Goal: Information Seeking & Learning: Learn about a topic

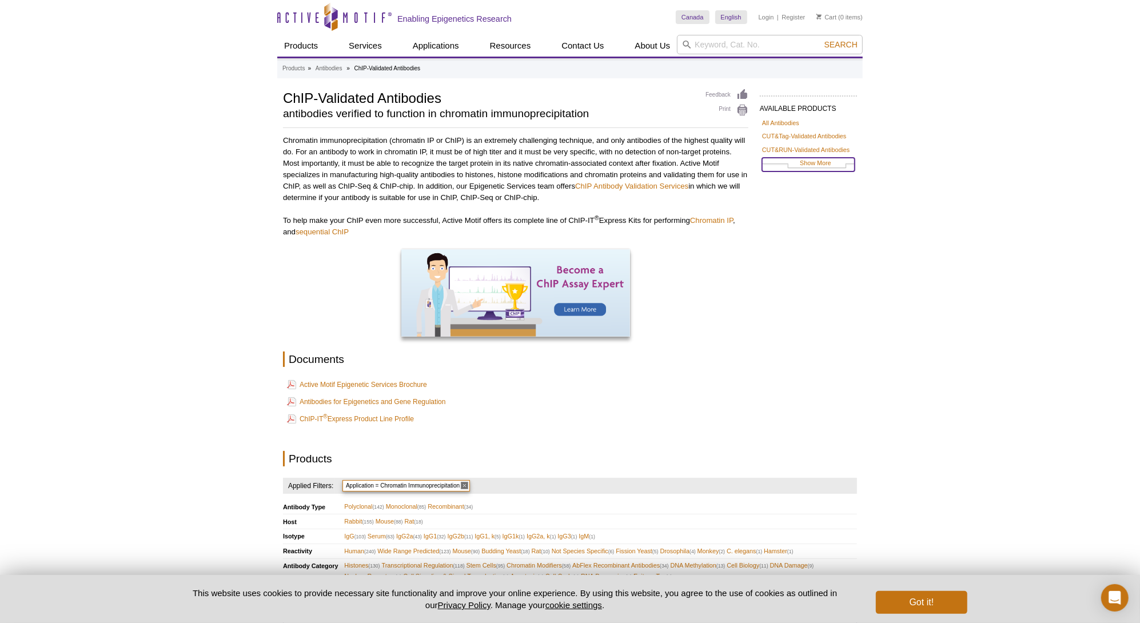
click at [817, 161] on link "Show More" at bounding box center [808, 164] width 93 height 13
drag, startPoint x: 810, startPoint y: 241, endPoint x: 830, endPoint y: 241, distance: 20.6
click at [810, 241] on link "Transcription Factors" at bounding box center [791, 241] width 58 height 10
click at [793, 238] on link "Transcription Factors" at bounding box center [791, 241] width 58 height 10
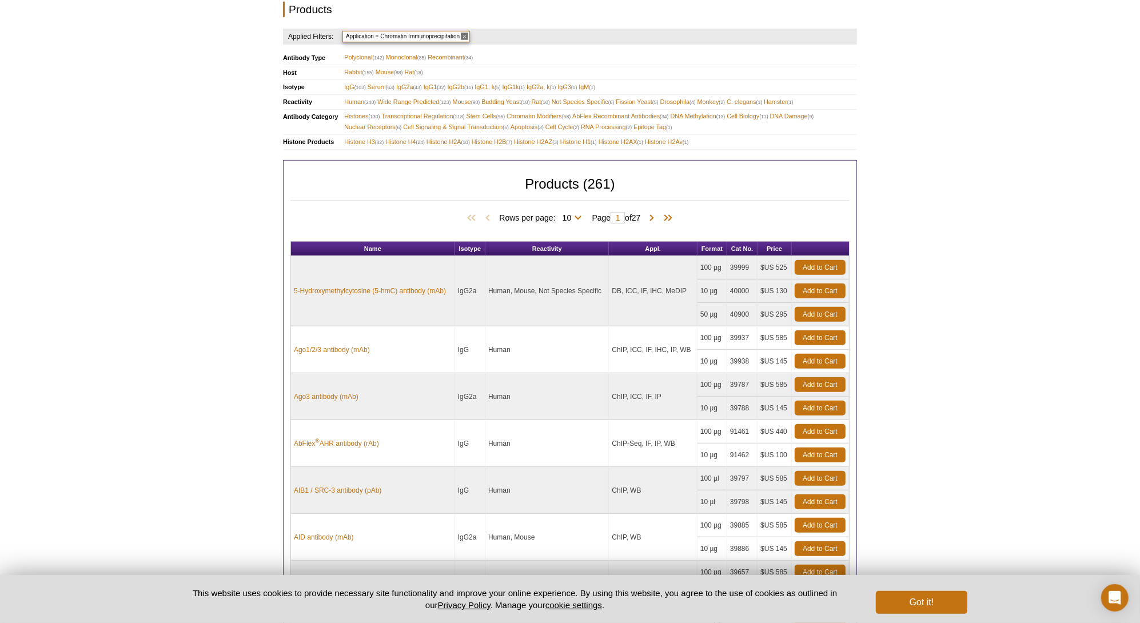
scroll to position [515, 0]
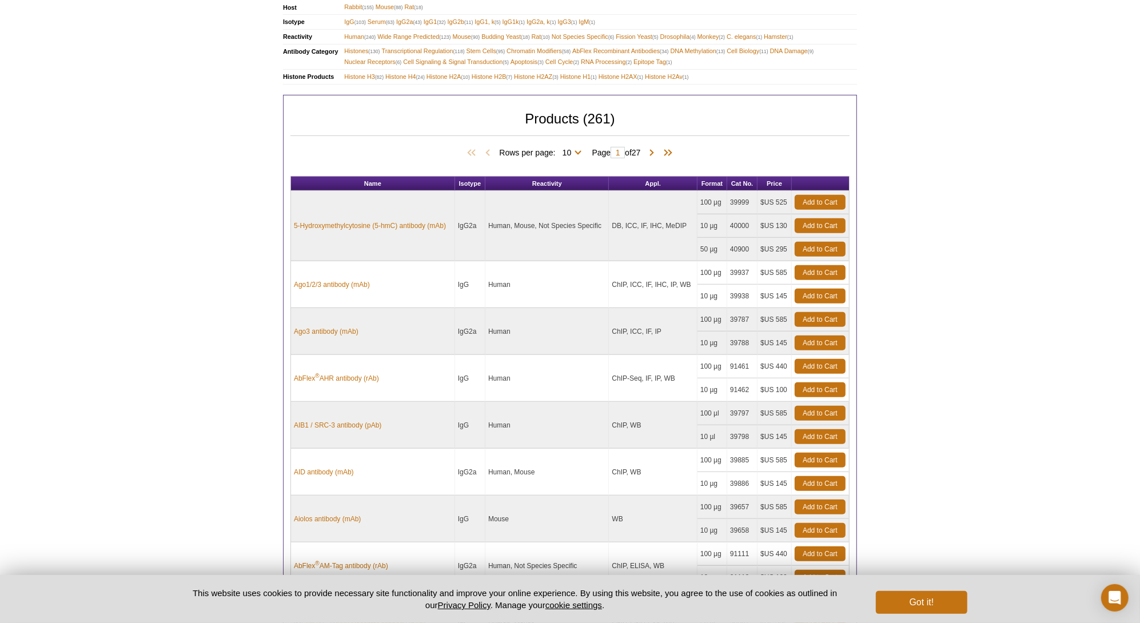
click at [578, 146] on span "Rows per page: 10 25 50 100 All 10" at bounding box center [542, 151] width 87 height 11
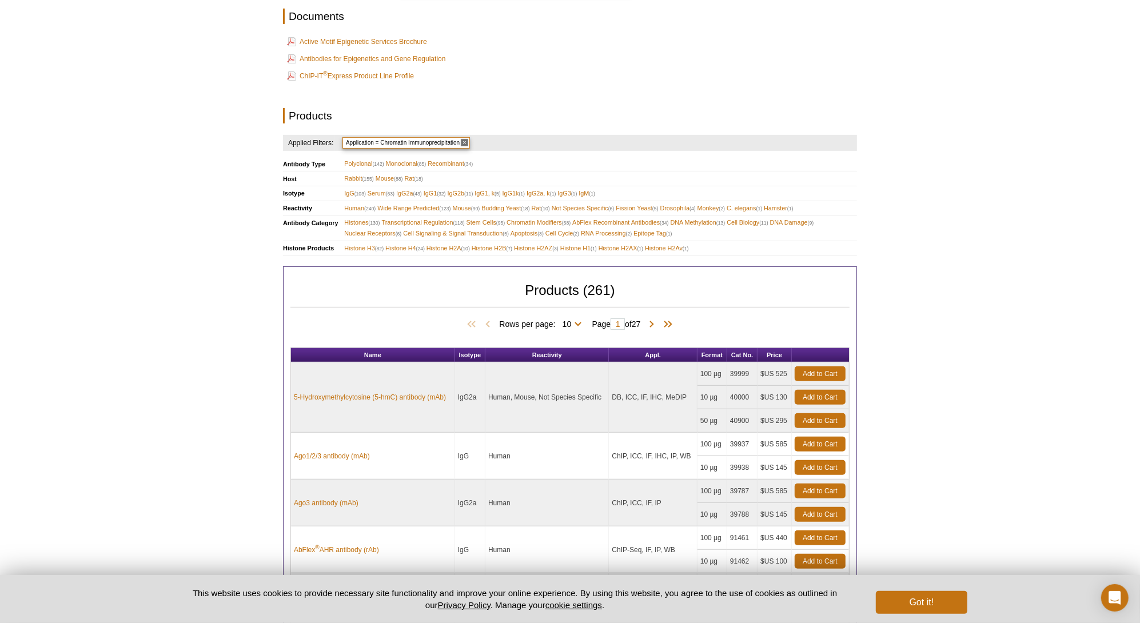
scroll to position [0, 0]
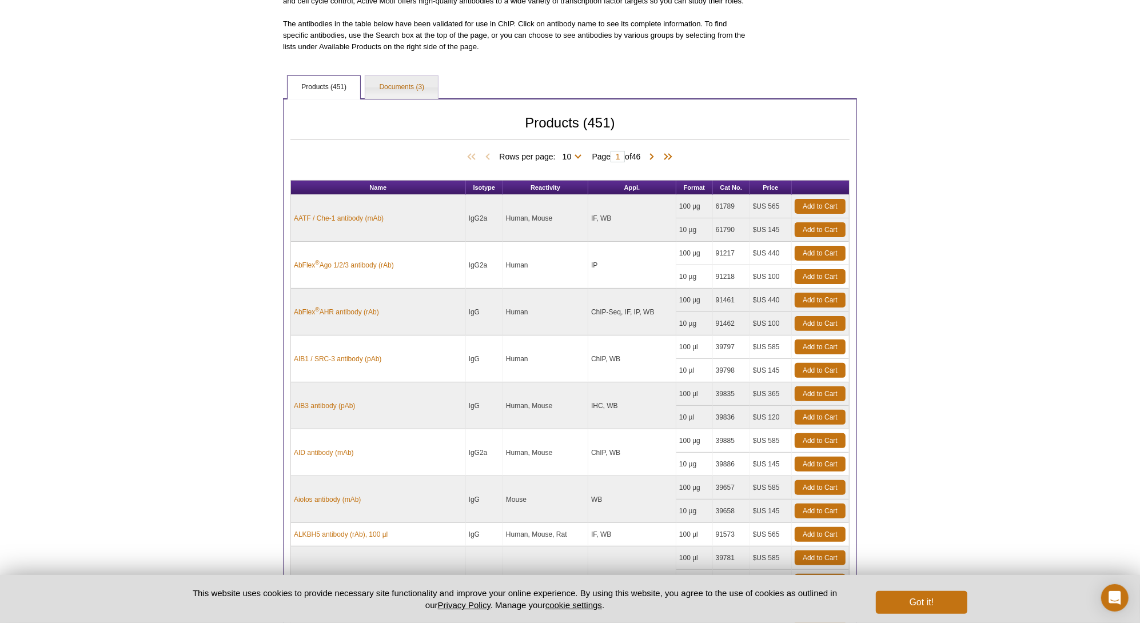
scroll to position [59, 0]
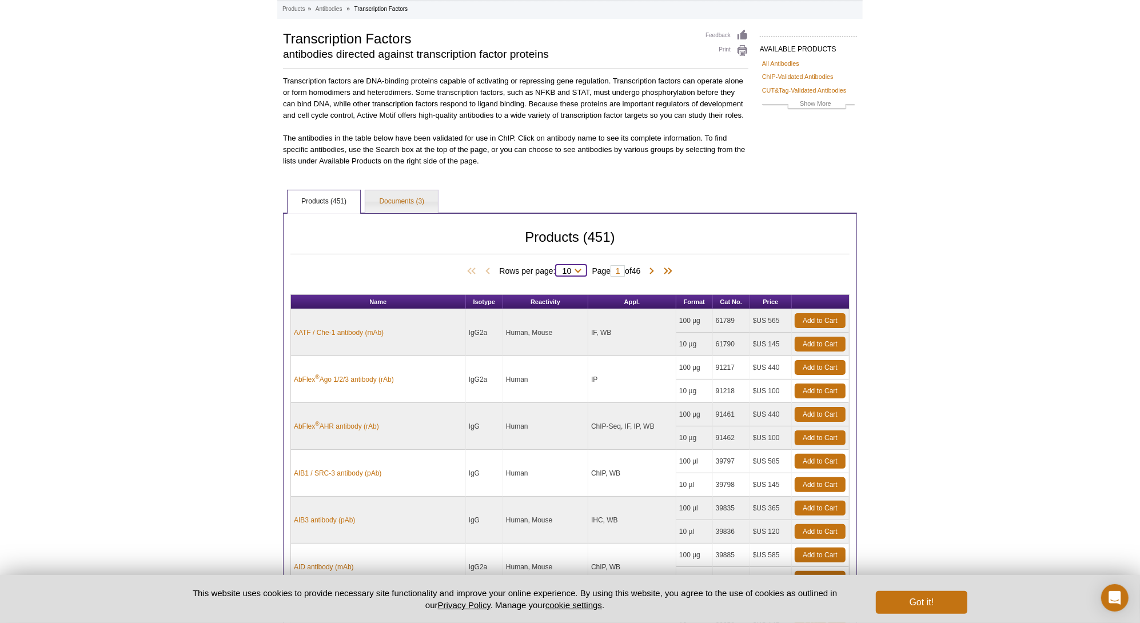
click at [574, 270] on select "10 25 50 100 All" at bounding box center [567, 273] width 23 height 10
select select "451"
click at [558, 268] on select "10 25 50 100 All" at bounding box center [567, 273] width 23 height 10
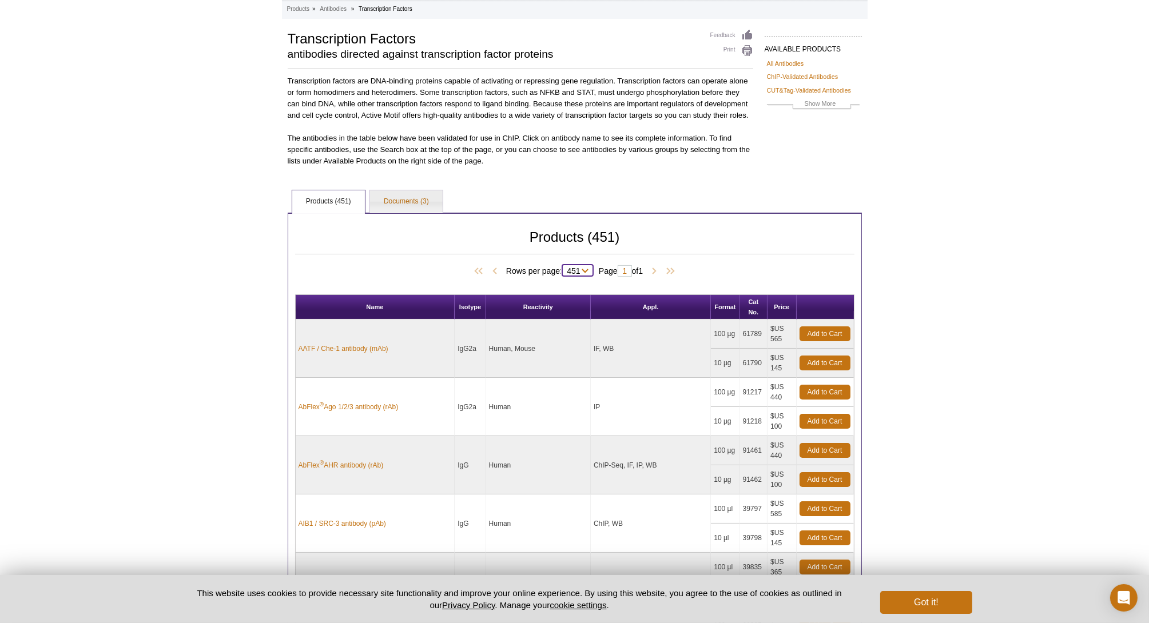
select select "451"
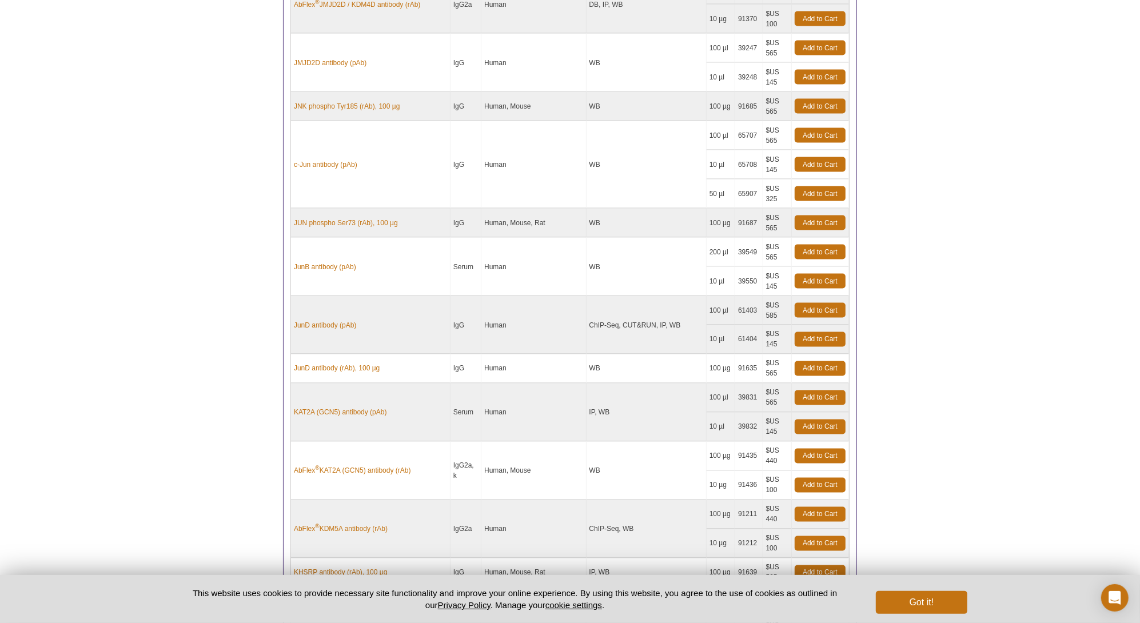
scroll to position [9651, 0]
click at [317, 320] on link "JunD antibody (pAb)" at bounding box center [325, 325] width 62 height 10
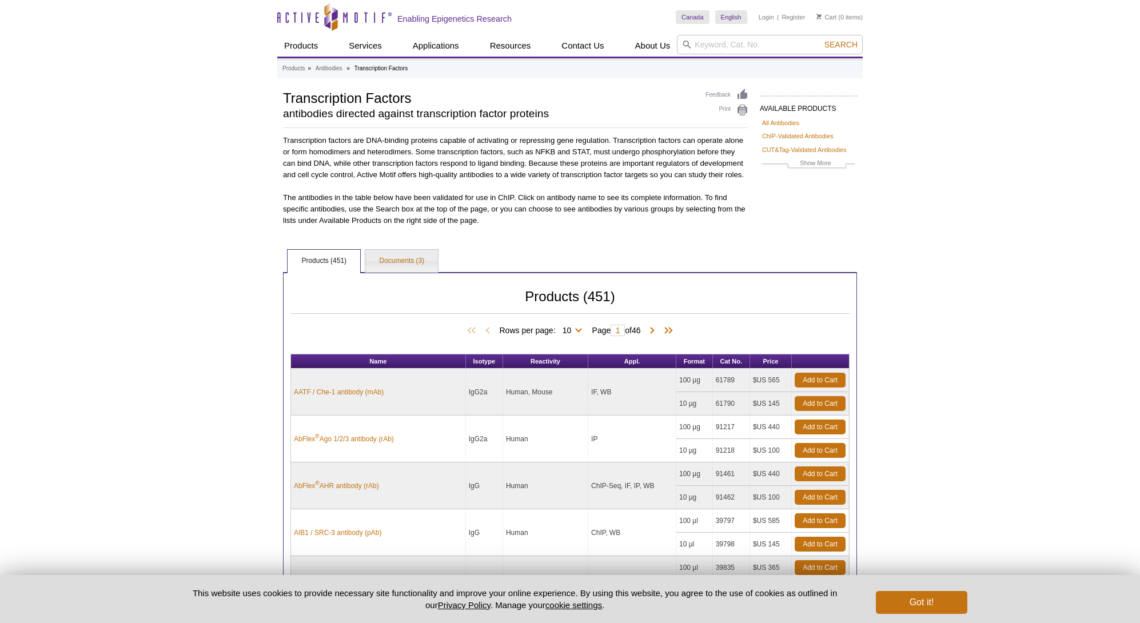
select select "451"
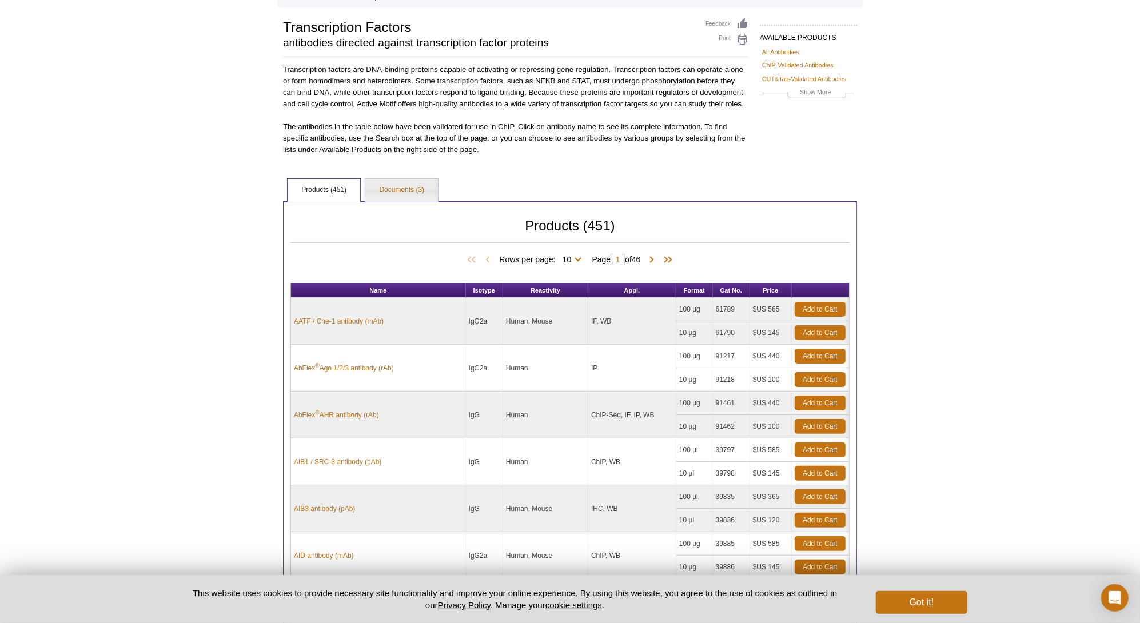
scroll to position [2, 0]
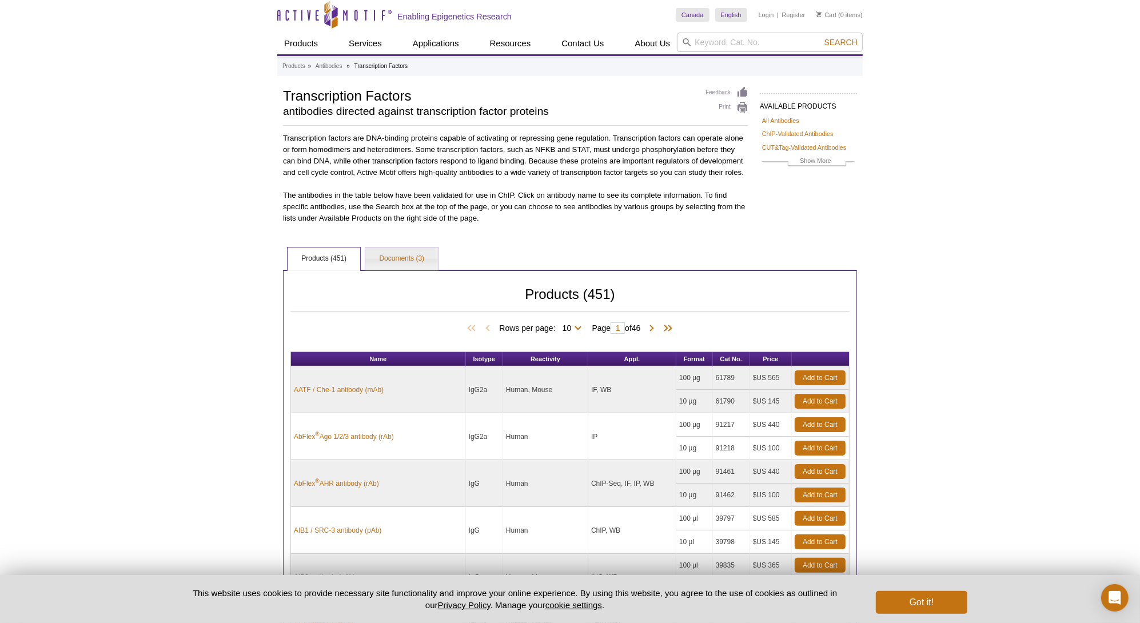
click at [576, 327] on span "Rows per page: 10 25 50 100 All 10" at bounding box center [542, 327] width 87 height 11
click at [574, 325] on select "10 25 50 100 All" at bounding box center [567, 330] width 23 height 10
click at [556, 325] on select "10 25 50 100 All" at bounding box center [567, 330] width 23 height 10
click at [901, 229] on div "Active Motif Logo Enabling Epigenetics Research 0 Search Skip to content Active…" at bounding box center [570, 514] width 1140 height 1033
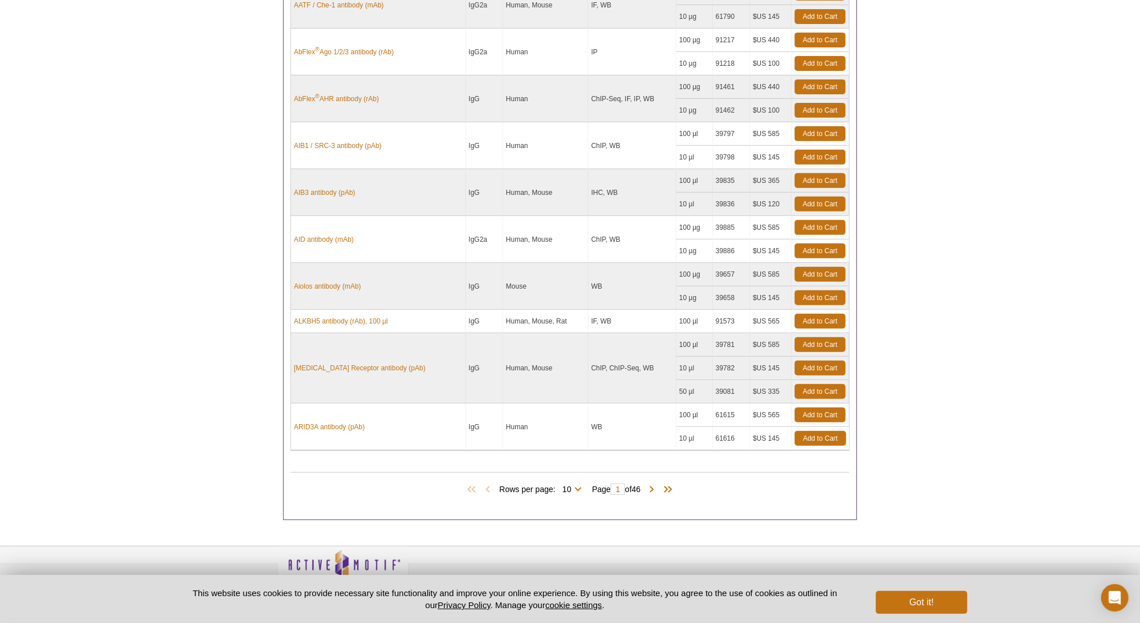
scroll to position [403, 0]
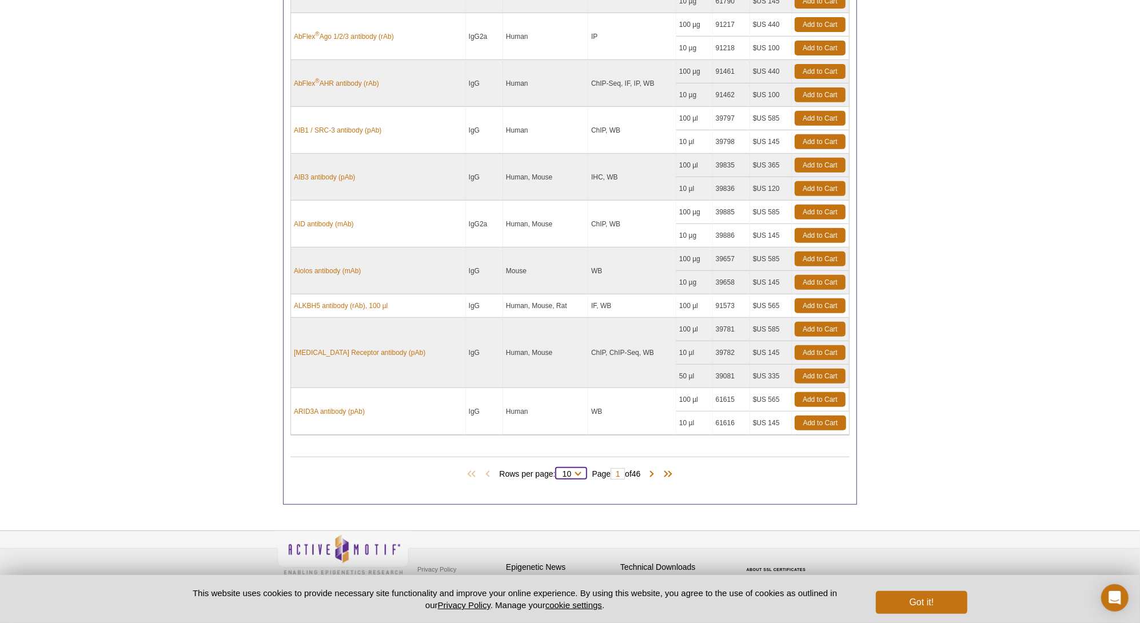
click at [575, 471] on select "10 25 50 100 All" at bounding box center [567, 476] width 23 height 10
click at [556, 471] on select "10 25 50 100 All" at bounding box center [567, 476] width 23 height 10
click at [959, 365] on div "Active Motif Logo Enabling Epigenetics Research 0 Search Skip to content Active…" at bounding box center [570, 113] width 1140 height 1033
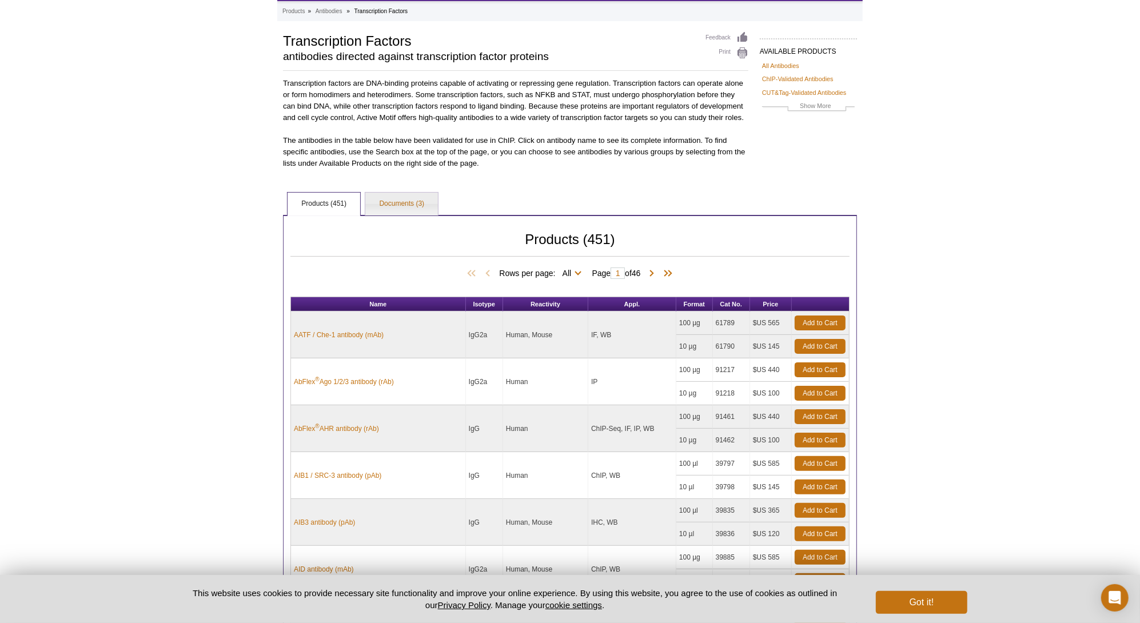
scroll to position [114, 0]
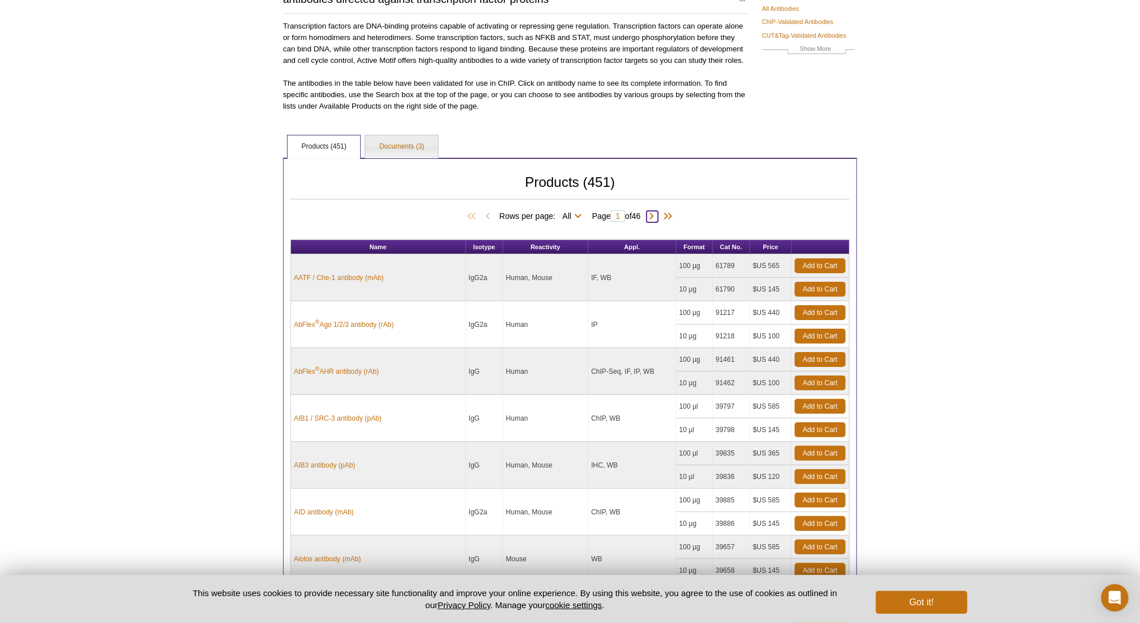
click at [658, 214] on span at bounding box center [652, 216] width 11 height 11
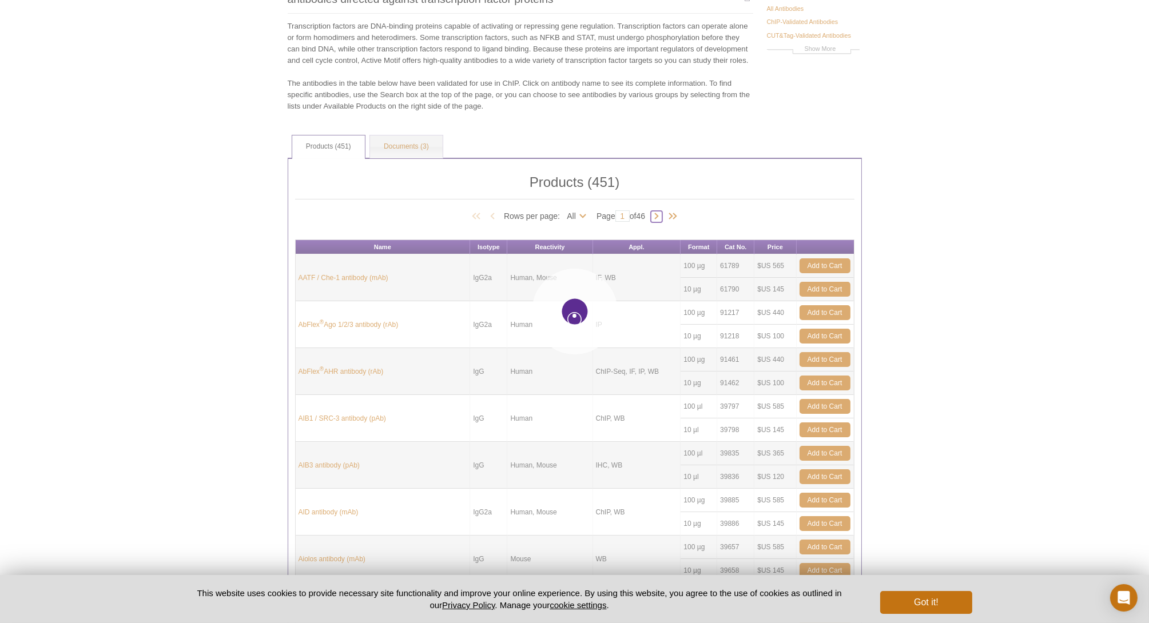
select select "10"
type input "2"
select select "10"
type input "2"
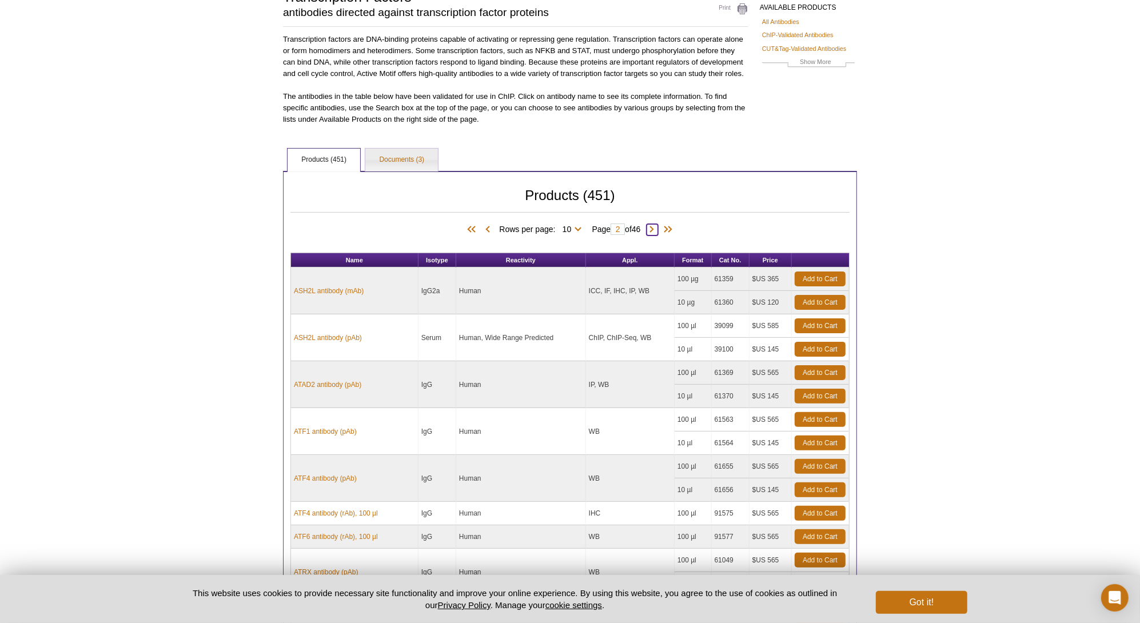
scroll to position [57, 0]
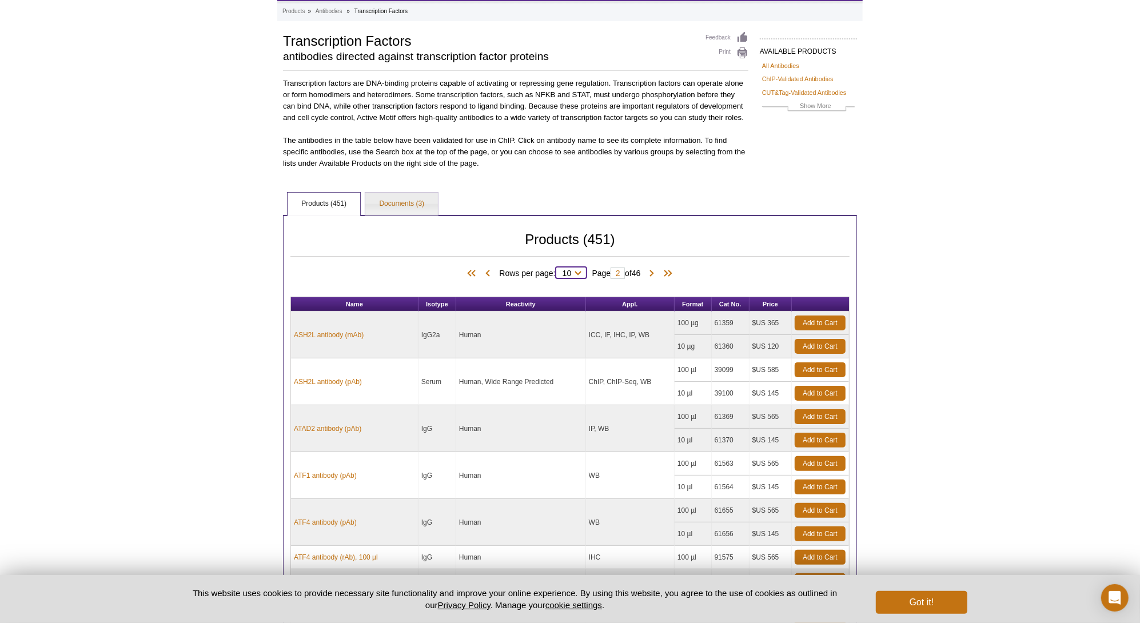
click at [575, 272] on select "10 25 50 100 All" at bounding box center [567, 276] width 23 height 10
select select "451"
click at [558, 271] on select "10 25 50 100 All" at bounding box center [567, 276] width 23 height 10
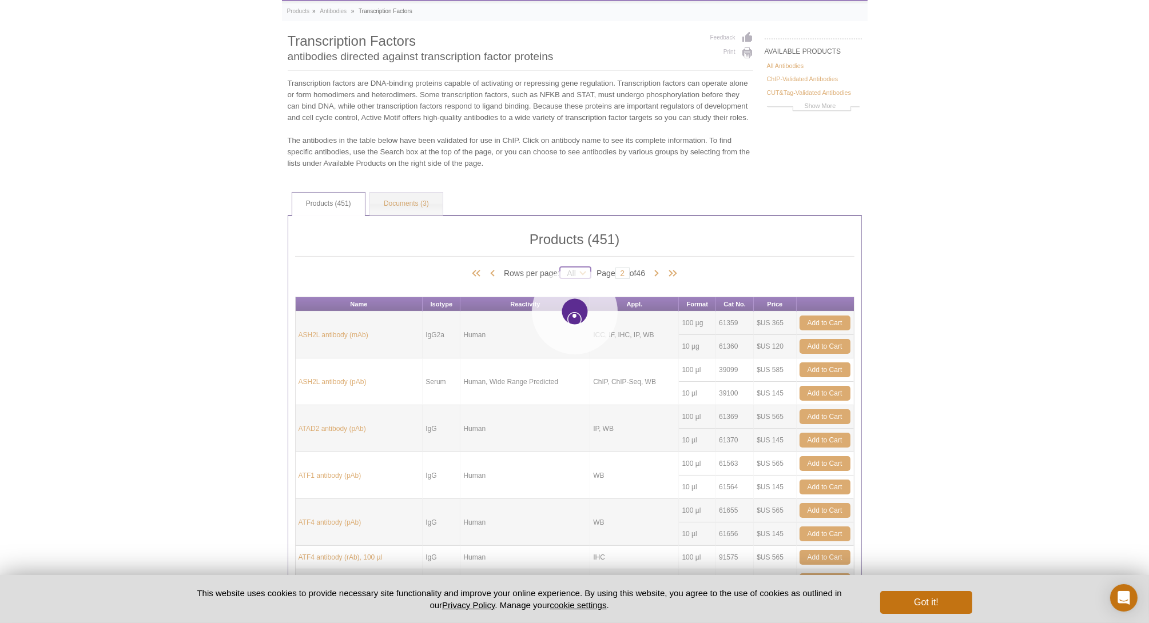
type input "1"
select select "451"
type input "1"
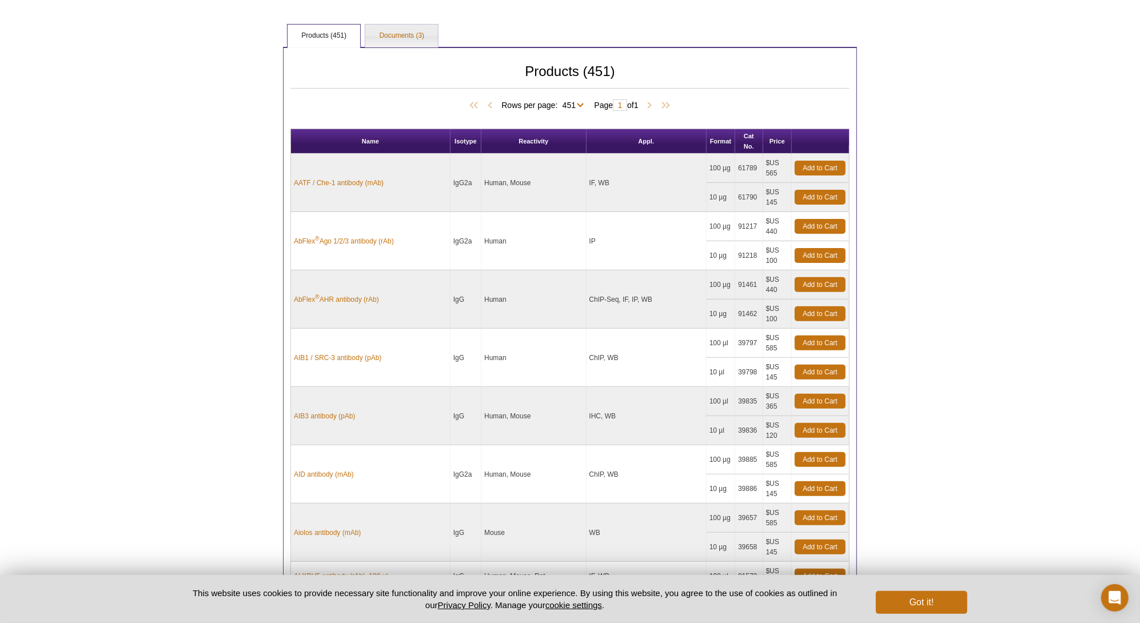
scroll to position [229, 0]
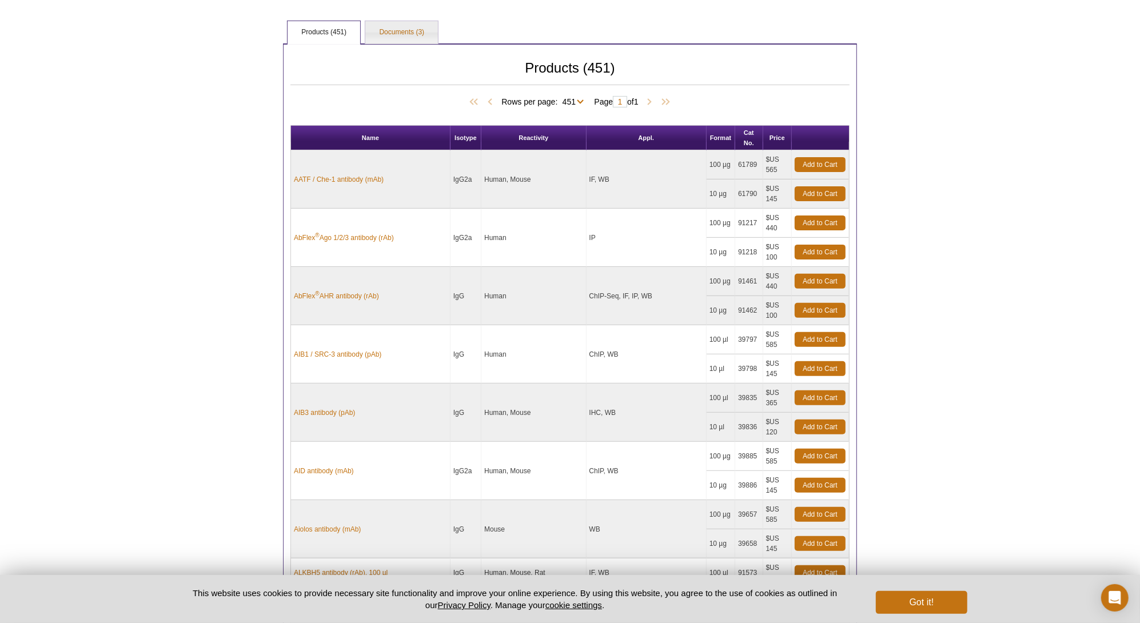
click at [638, 137] on th "Appl." at bounding box center [647, 138] width 120 height 25
click at [645, 137] on th "Appl." at bounding box center [647, 138] width 120 height 25
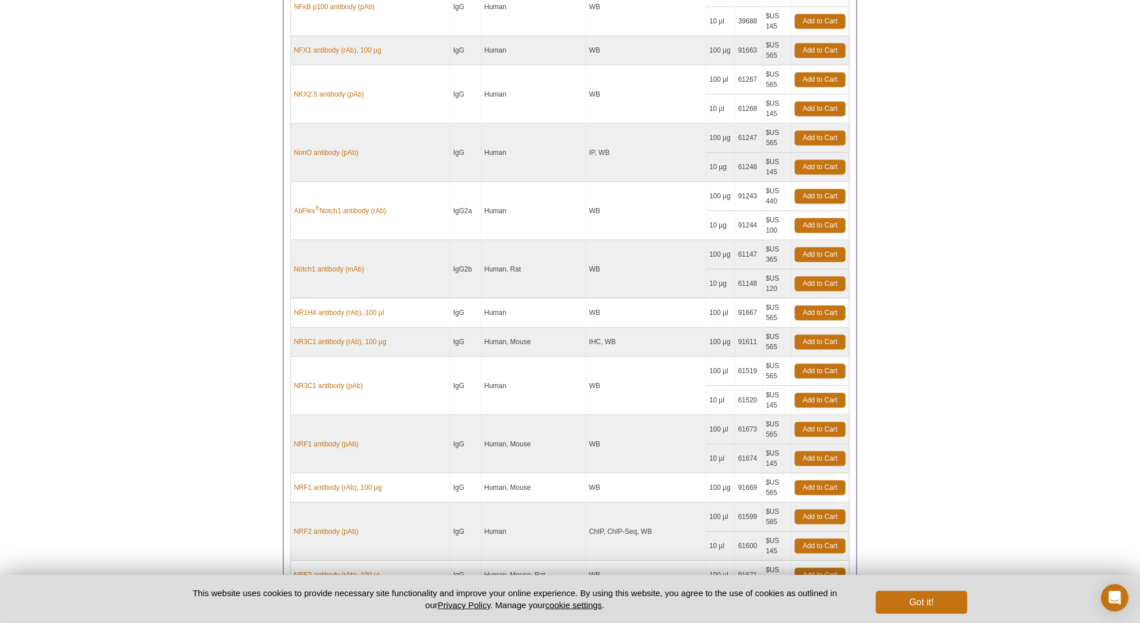
scroll to position [14126, 0]
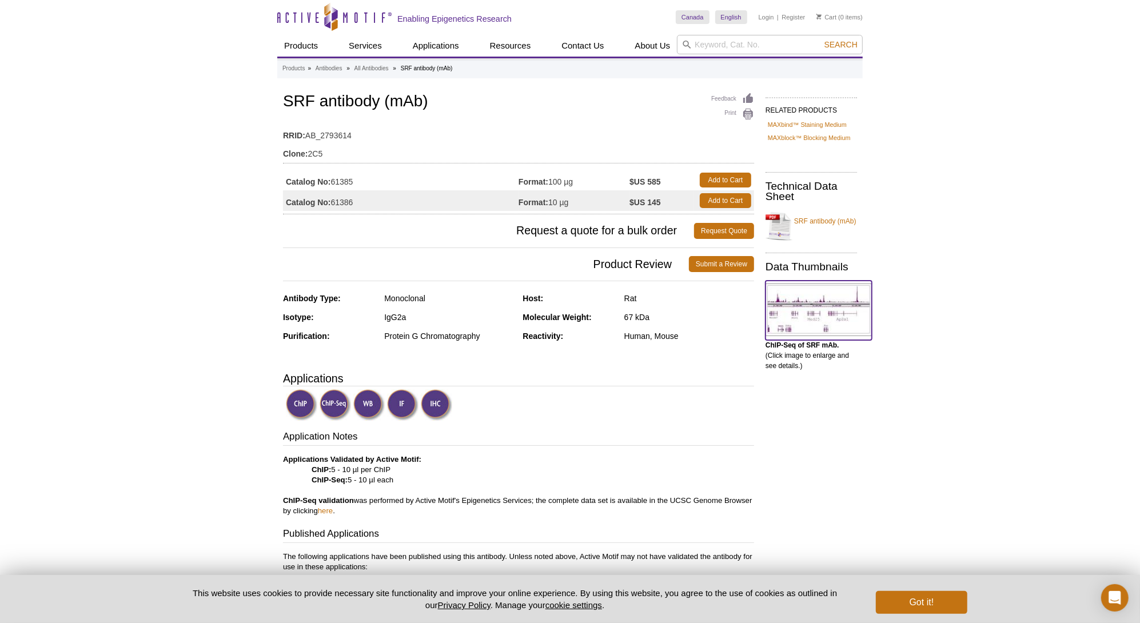
drag, startPoint x: 808, startPoint y: 320, endPoint x: 826, endPoint y: 323, distance: 18.0
click at [808, 320] on img at bounding box center [819, 310] width 106 height 53
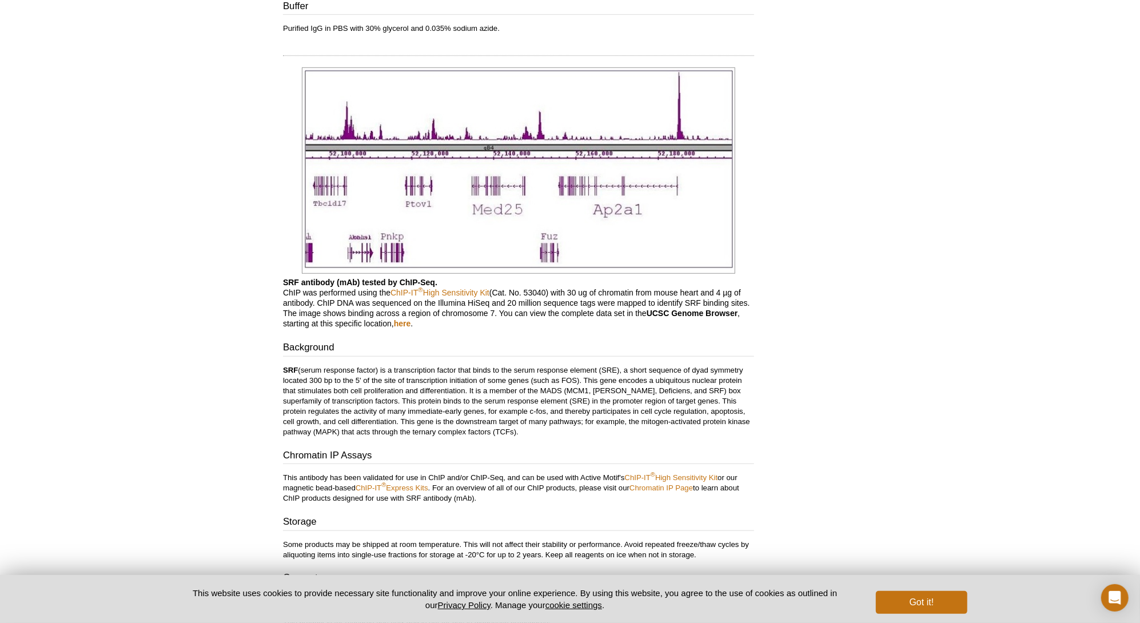
scroll to position [719, 0]
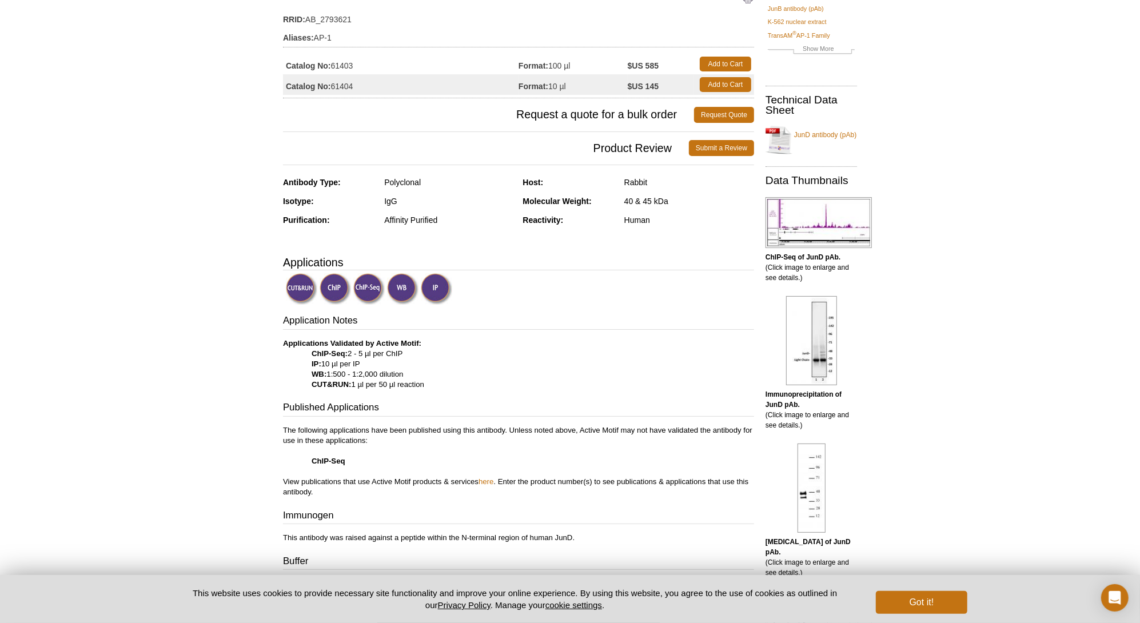
scroll to position [57, 0]
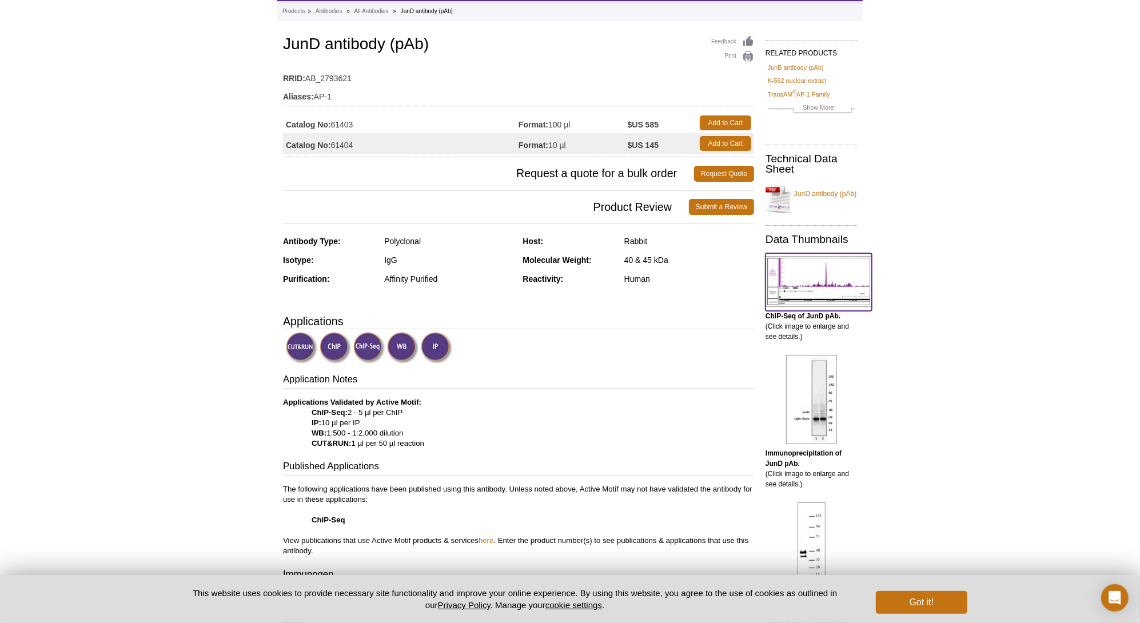
click at [829, 285] on img at bounding box center [819, 281] width 106 height 51
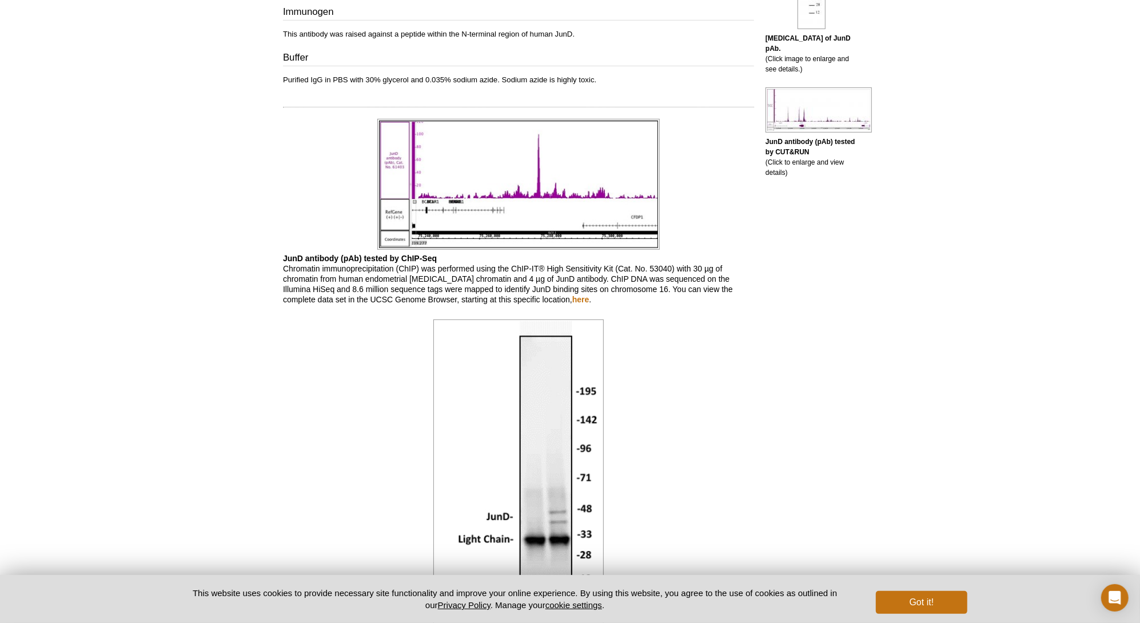
scroll to position [563, 0]
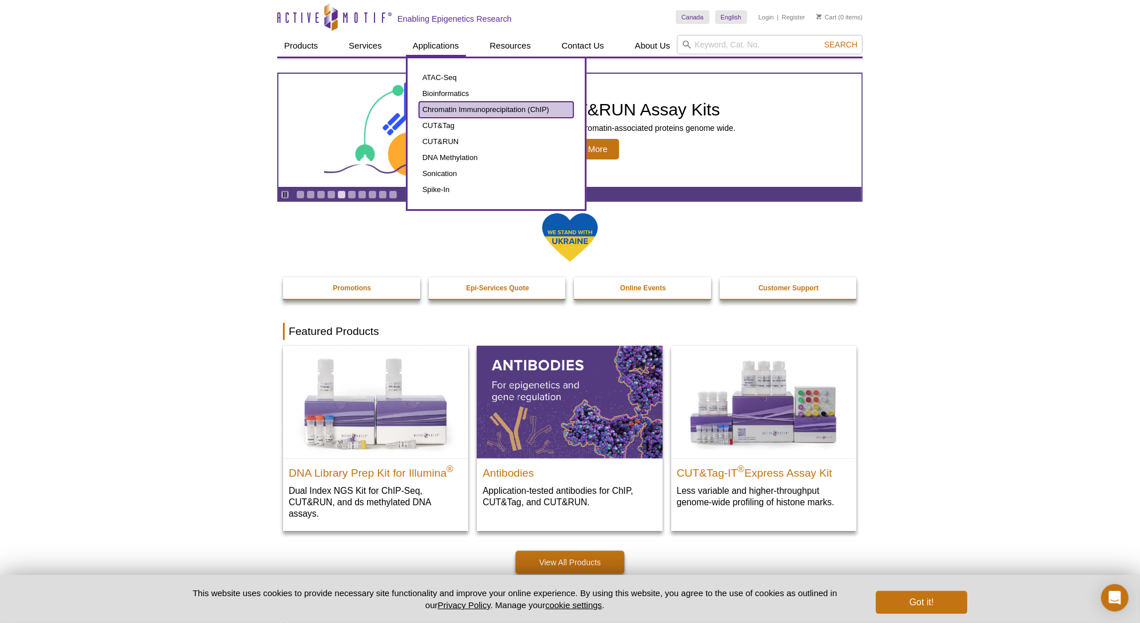
click at [488, 108] on link "Chromatin Immunoprecipitation (ChIP)" at bounding box center [496, 110] width 154 height 16
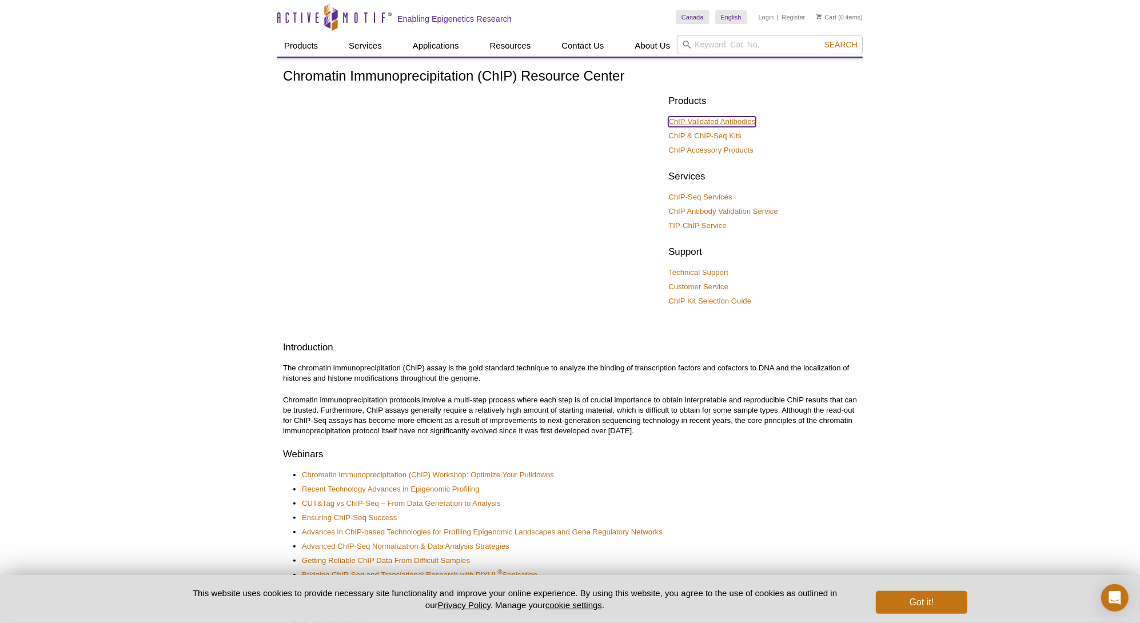
click at [692, 119] on link "ChIP-Validated Antibodies" at bounding box center [712, 122] width 87 height 10
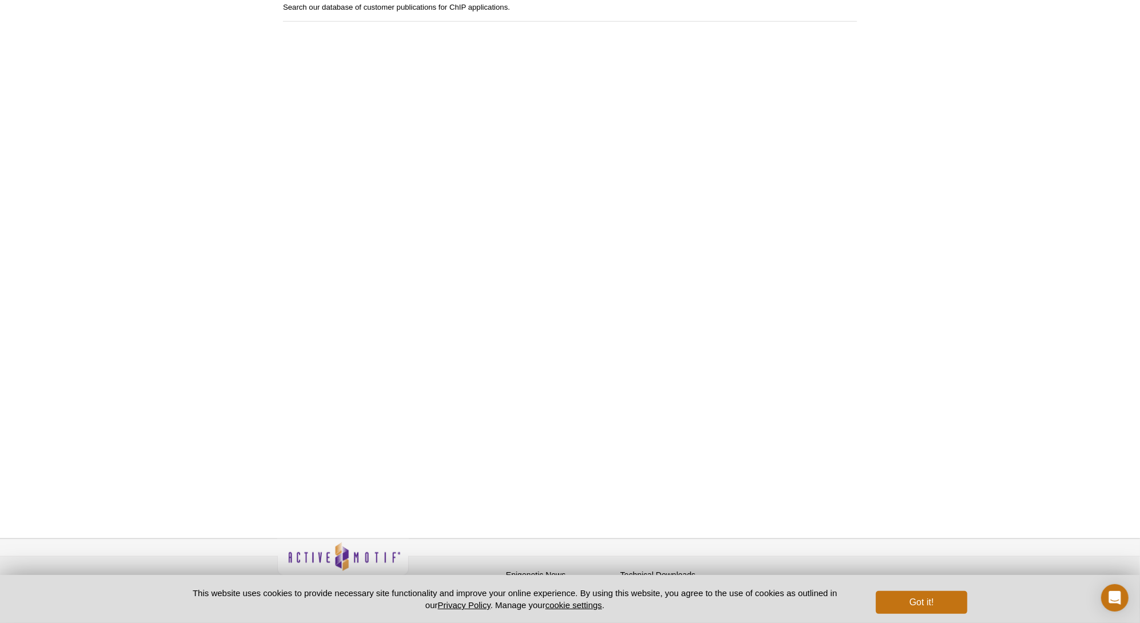
scroll to position [903, 0]
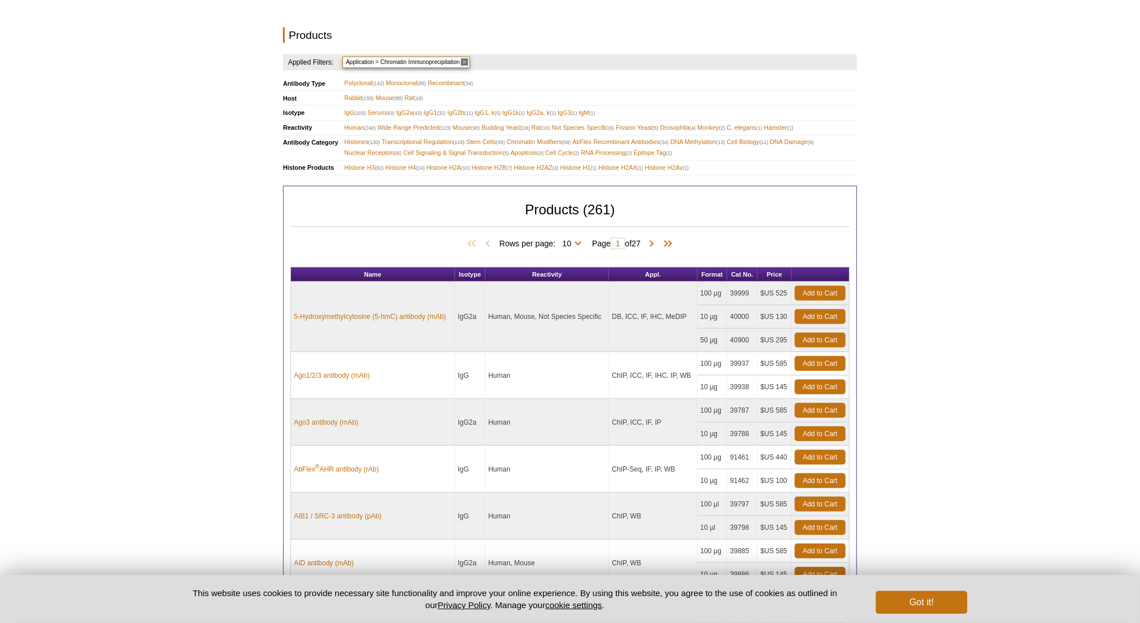
scroll to position [458, 0]
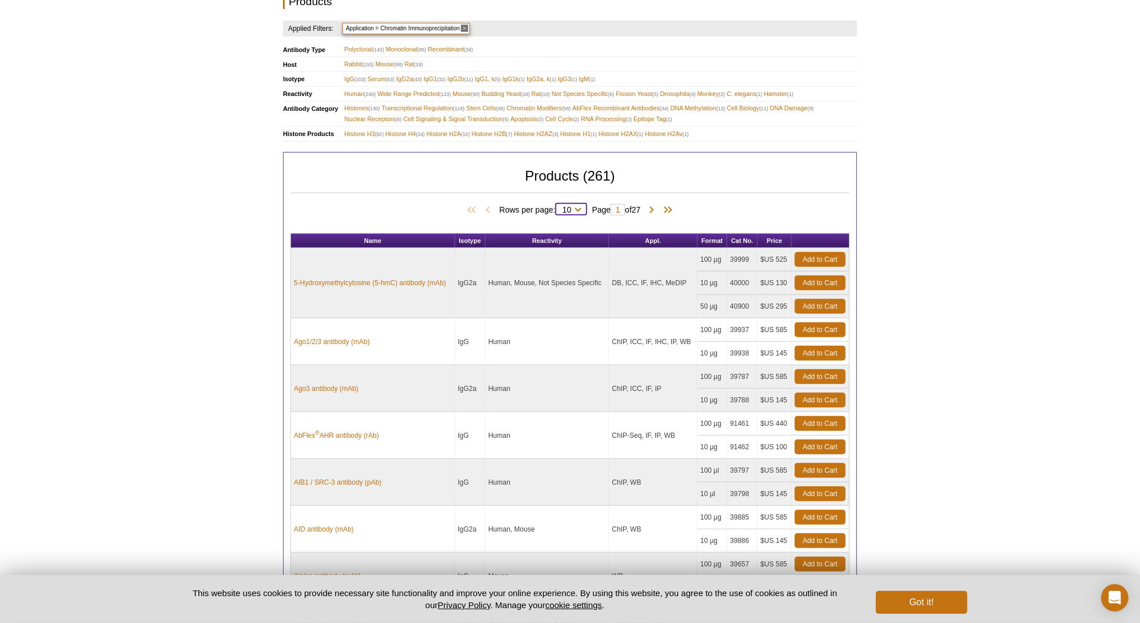
click at [575, 207] on select "10 25 50 100 All" at bounding box center [567, 212] width 23 height 10
select select "261"
click at [558, 207] on select "10 25 50 100 All" at bounding box center [567, 212] width 23 height 10
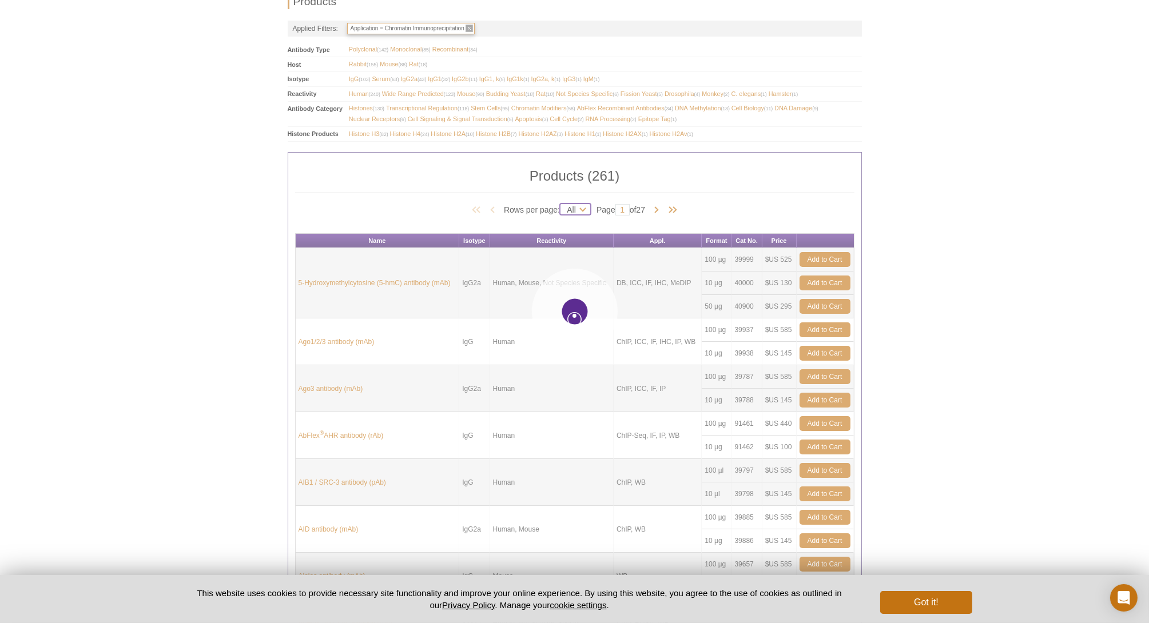
select select "261"
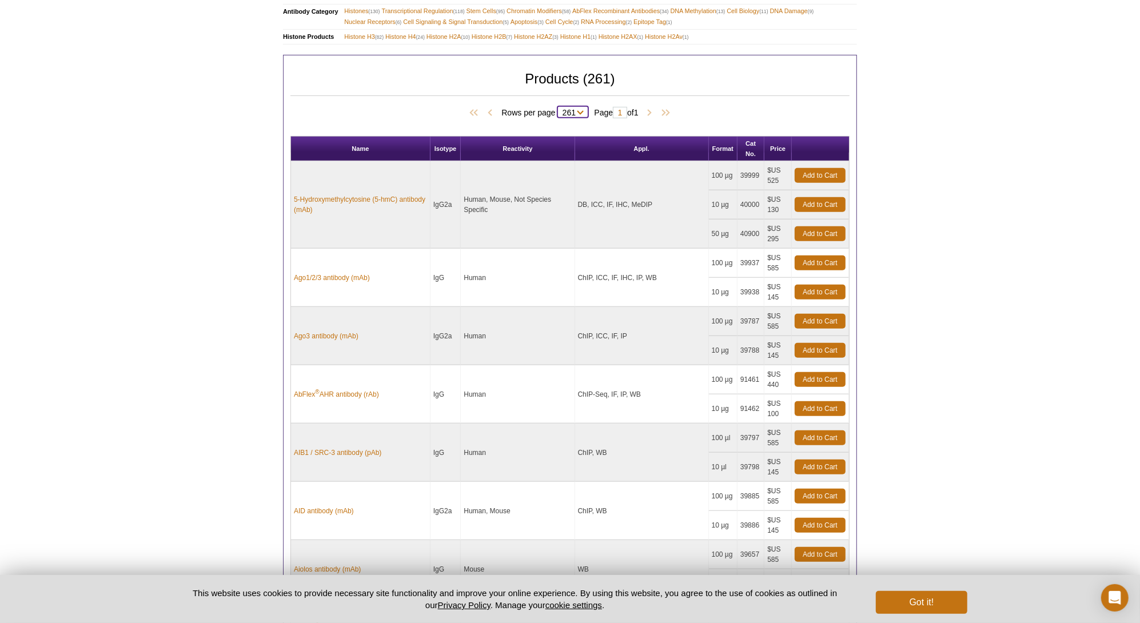
scroll to position [629, 0]
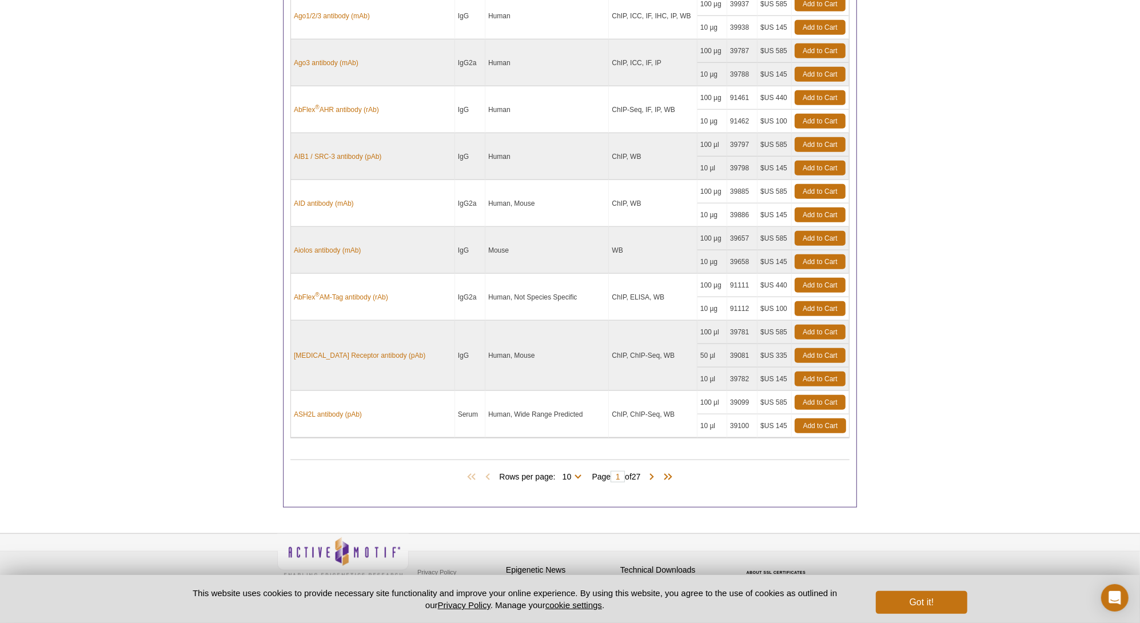
drag, startPoint x: 0, startPoint y: 0, endPoint x: 996, endPoint y: 237, distance: 1023.6
click at [577, 471] on span "Rows per page: 10 25 50 100 All 10" at bounding box center [542, 476] width 87 height 11
click at [574, 474] on select "10 25 50 100 All" at bounding box center [567, 479] width 23 height 10
select select "261"
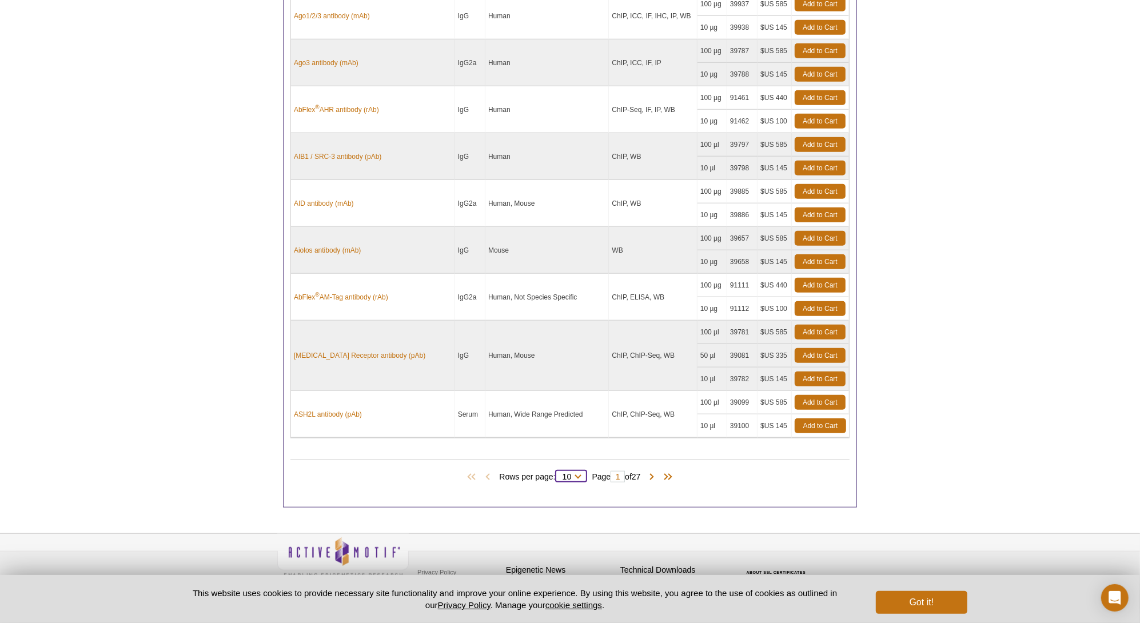
click at [558, 474] on select "10 25 50 100 All" at bounding box center [567, 479] width 23 height 10
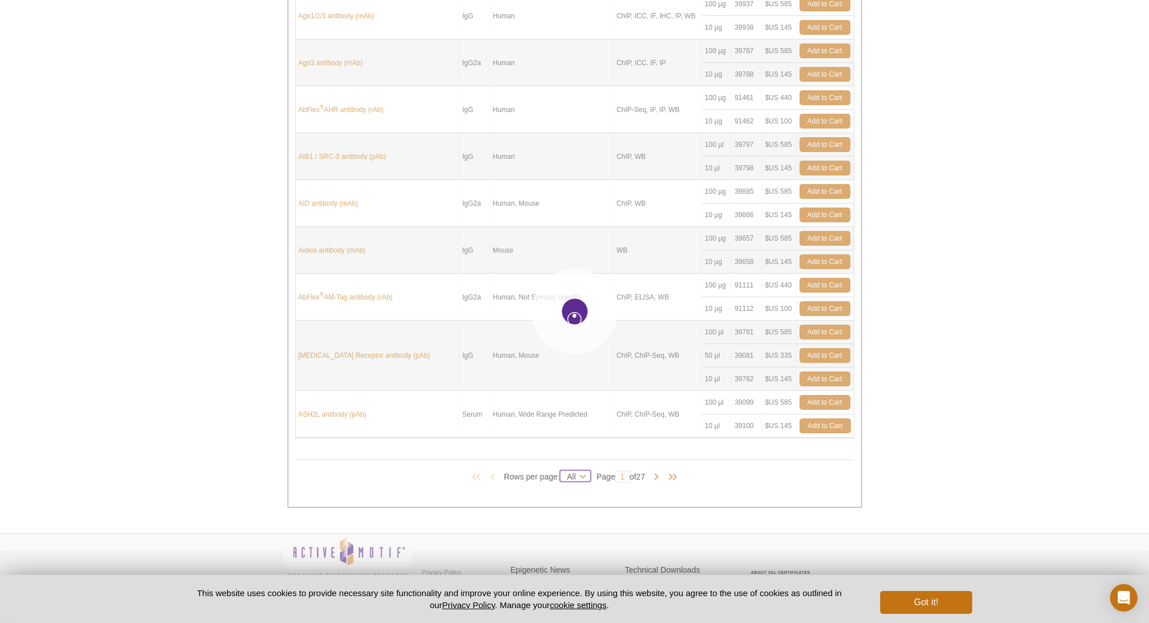
select select "261"
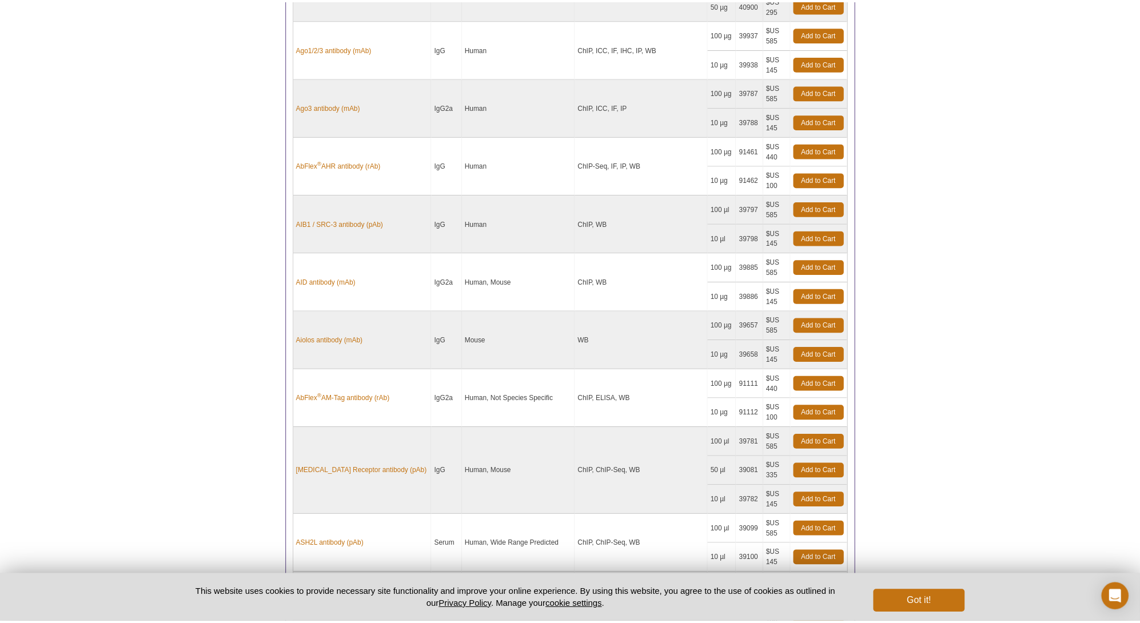
scroll to position [794, 0]
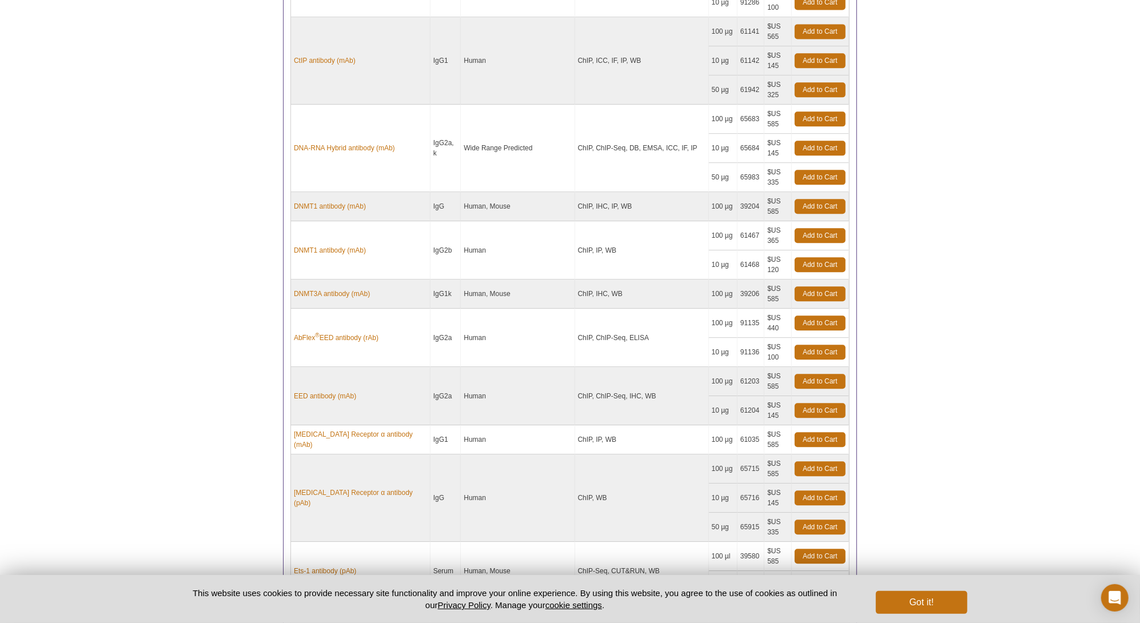
scroll to position [2506, 0]
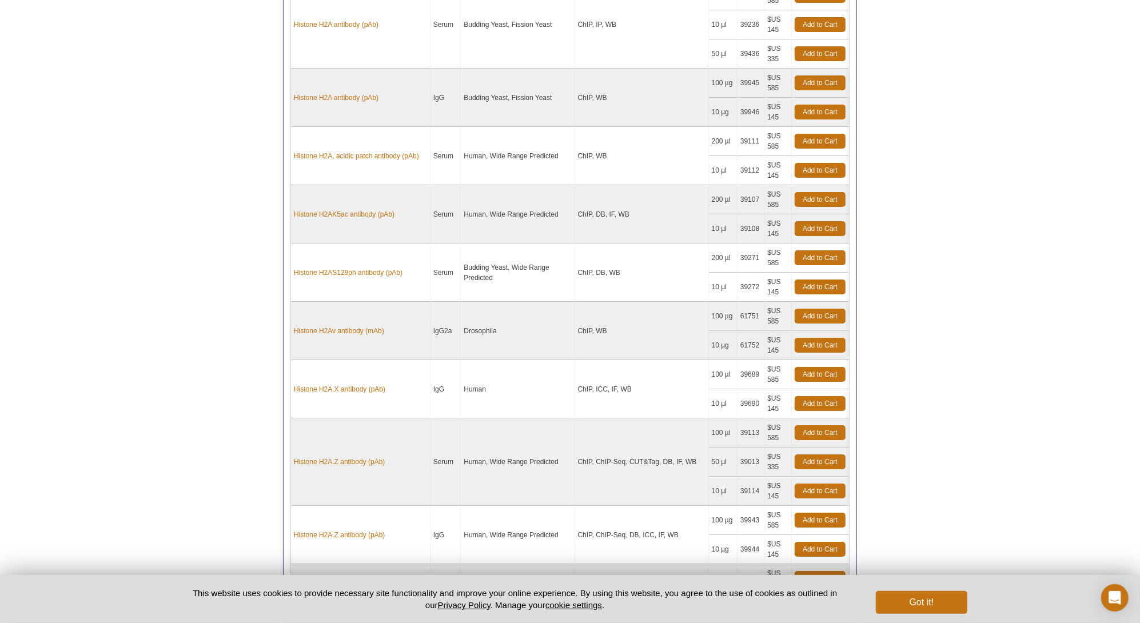
scroll to position [3650, 0]
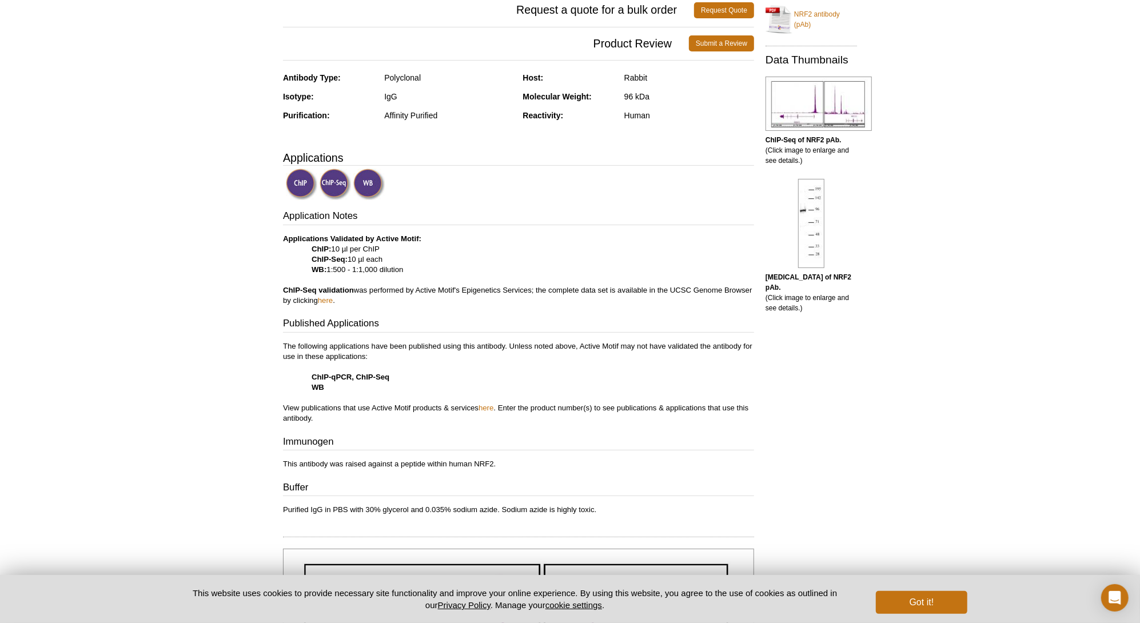
scroll to position [229, 0]
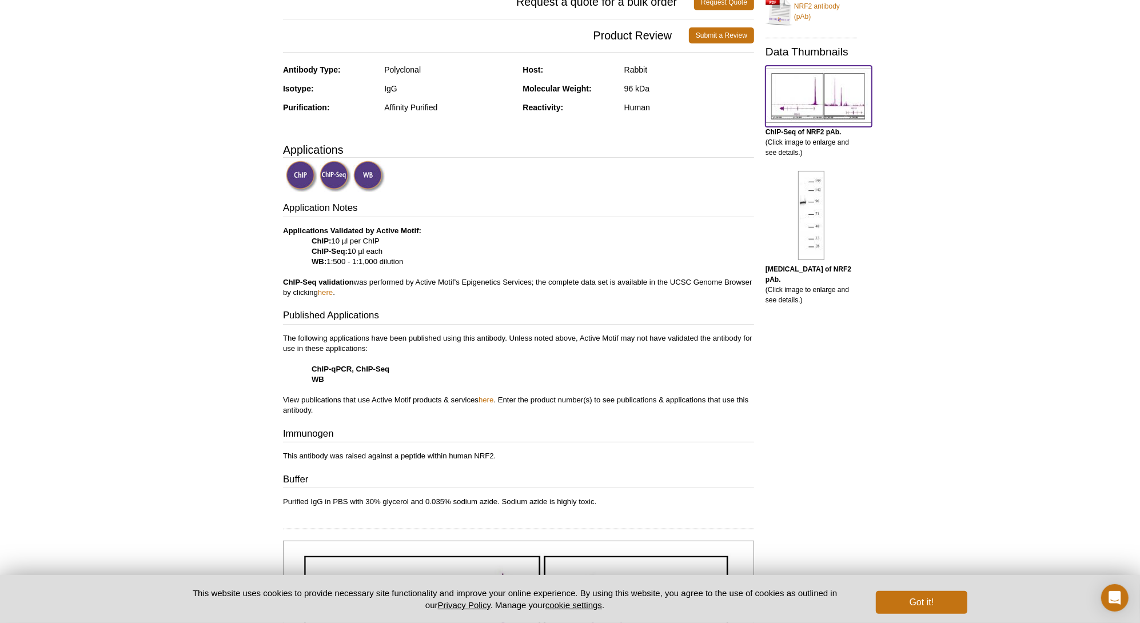
click at [844, 101] on img at bounding box center [819, 96] width 106 height 54
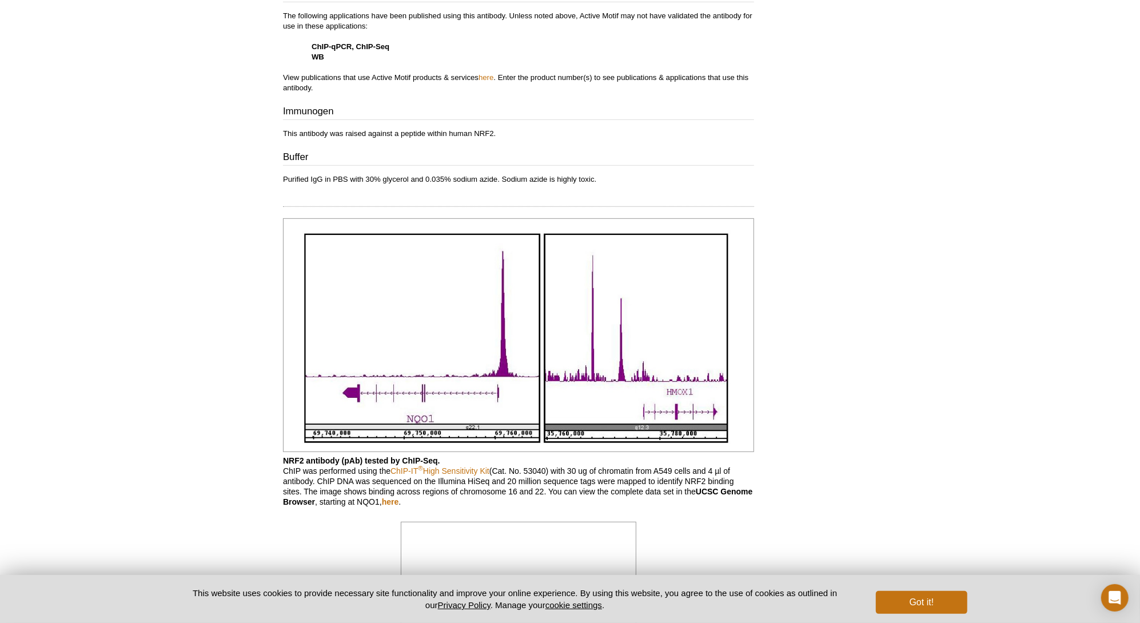
scroll to position [479, 0]
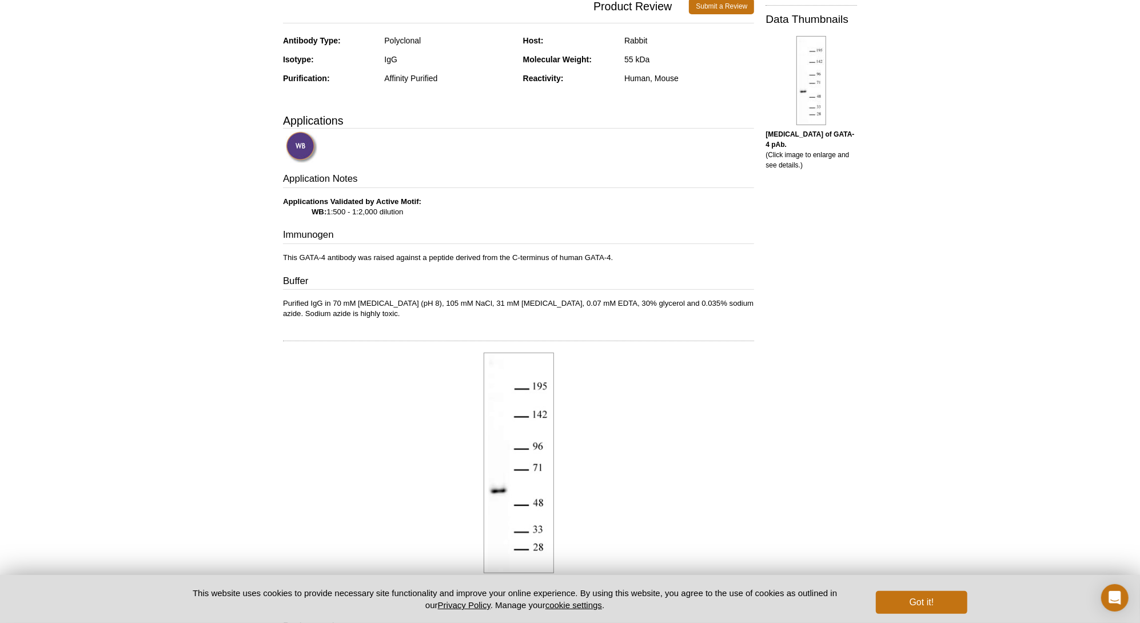
scroll to position [242, 0]
